Goal: Complete application form: Complete application form

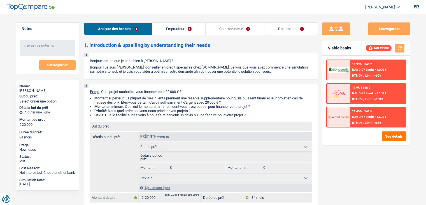
select select "84"
select select "worker"
select select "netSalary"
select select "ownerWithMortgage"
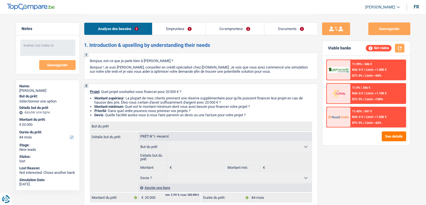
select select "mortgage"
select select "84"
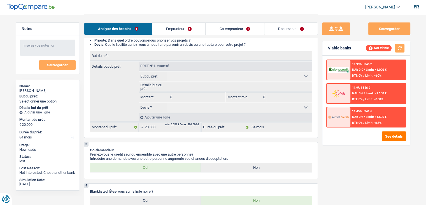
scroll to position [28, 0]
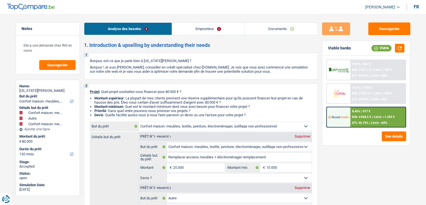
select select "household"
select select "other"
select select "household"
select select "120"
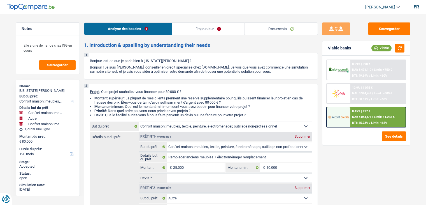
select select "household"
select select "other"
select select "household"
select select "120"
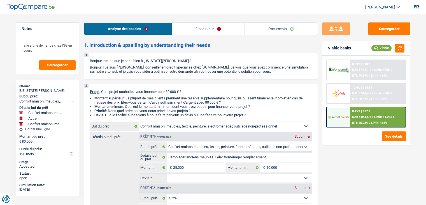
select select "publicEmployee"
select select "netSalary"
select select "familyAllowances"
select select "mealVouchers"
select select "ownerWithMortgage"
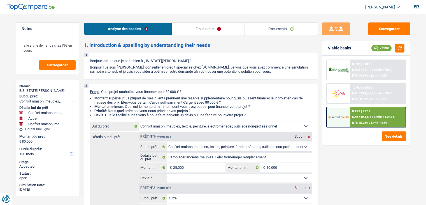
select select "mortgage"
select select "240"
select select "cardOrCredit"
select select "renovationLoan"
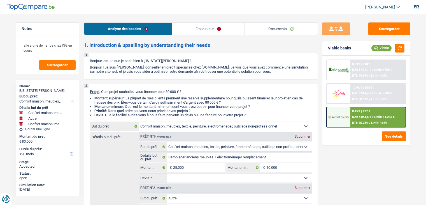
select select "84"
select select "household"
select select "other"
select select "household"
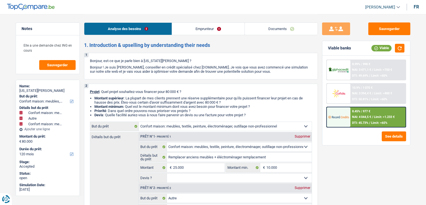
select select "120"
click at [275, 27] on link "Documents" at bounding box center [281, 29] width 73 height 12
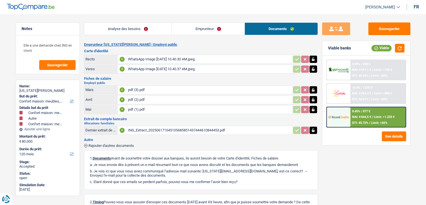
click at [167, 109] on div "pdf (1).pdf" at bounding box center [209, 109] width 163 height 8
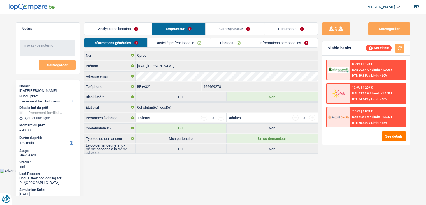
select select "familyEvent"
select select "120"
select select "familyEvent"
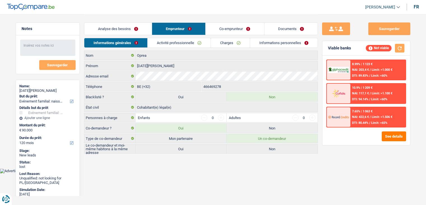
select select "120"
select select "worker"
select select "netSalary"
select select "ownerWithMortgage"
select select "mortgage"
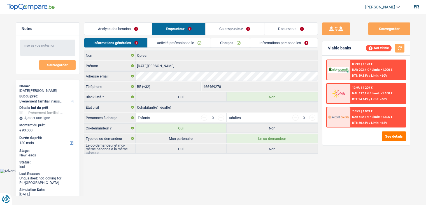
select select "300"
select select "familyEvent"
select select "120"
select select "32"
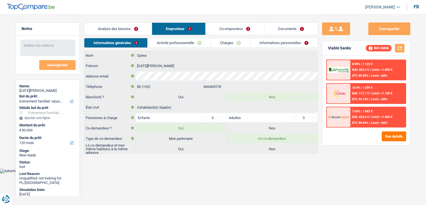
select select "cohabitation"
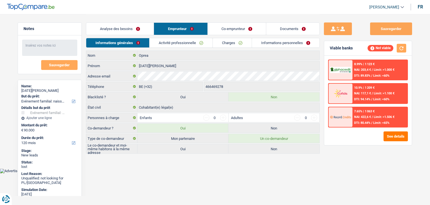
click at [186, 40] on link "Activité professionnelle" at bounding box center [181, 42] width 63 height 9
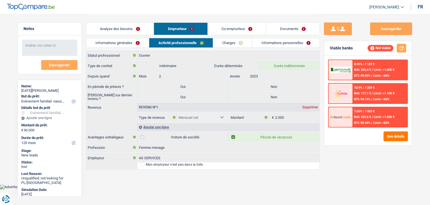
click at [234, 29] on link "Co-emprunteur" at bounding box center [237, 29] width 58 height 12
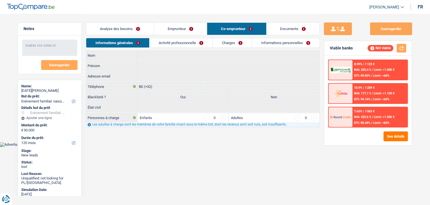
click at [202, 41] on link "Activité professionnelle" at bounding box center [181, 42] width 63 height 9
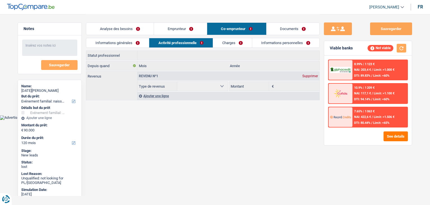
click at [146, 28] on link "Analyse des besoins" at bounding box center [120, 29] width 68 height 12
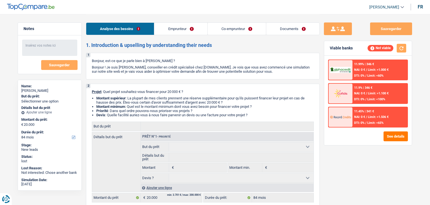
select select "84"
select select "worker"
select select "netSalary"
select select "ownerWithMortgage"
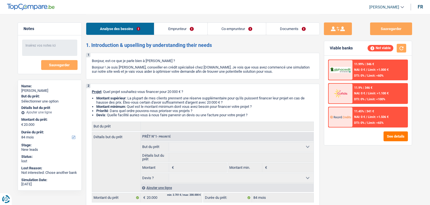
select select "mortgage"
select select "84"
